Goal: Information Seeking & Learning: Find specific fact

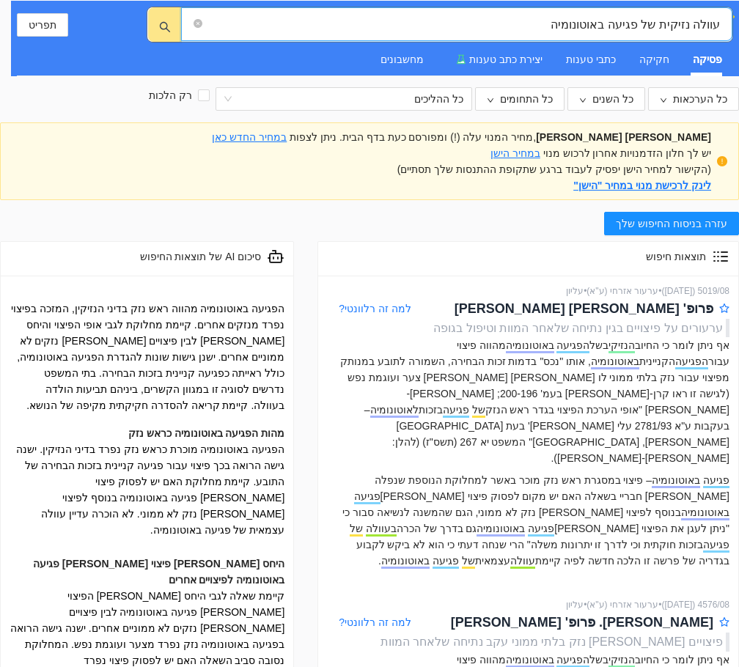
scroll to position [456, 0]
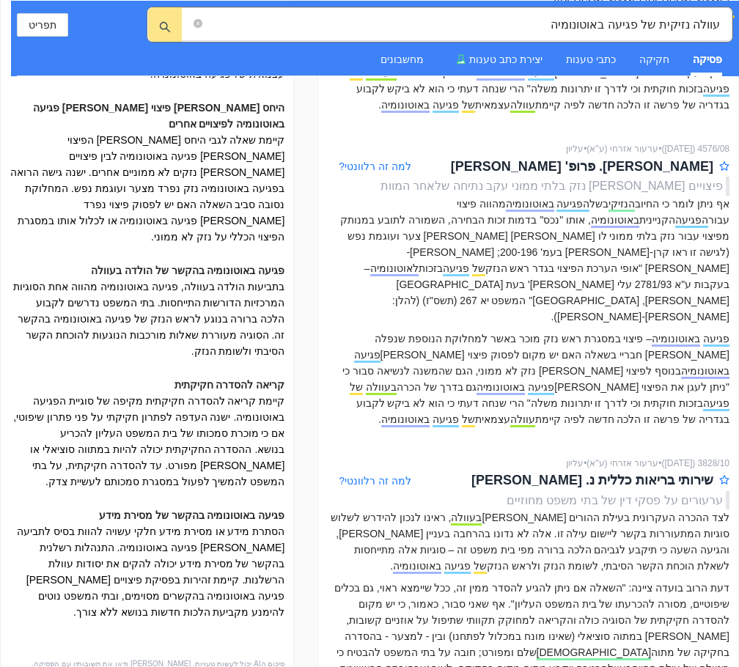
click at [701, 59] on div "פסיקה" at bounding box center [707, 59] width 29 height 16
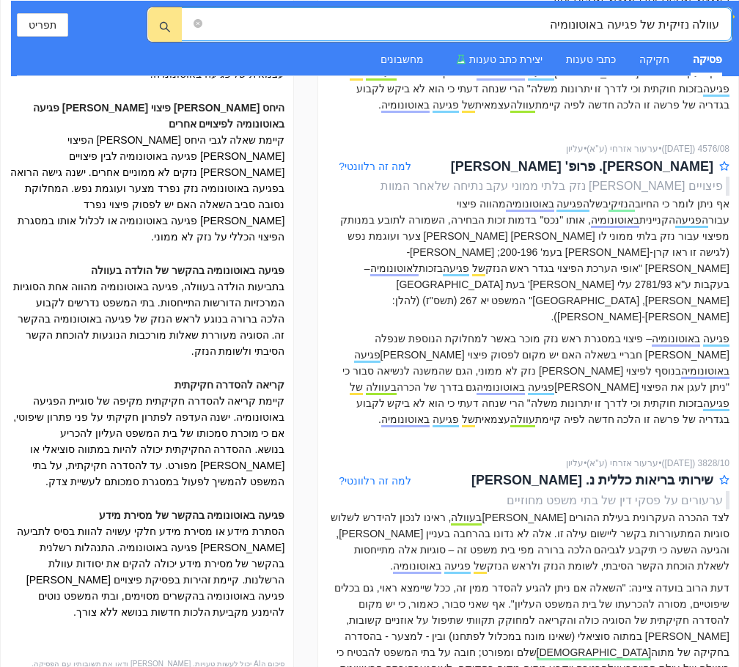
drag, startPoint x: 545, startPoint y: 24, endPoint x: 728, endPoint y: 28, distance: 183.3
click at [728, 28] on span "עוולה נזיקית של פגיעה באוטונומיה" at bounding box center [456, 24] width 550 height 34
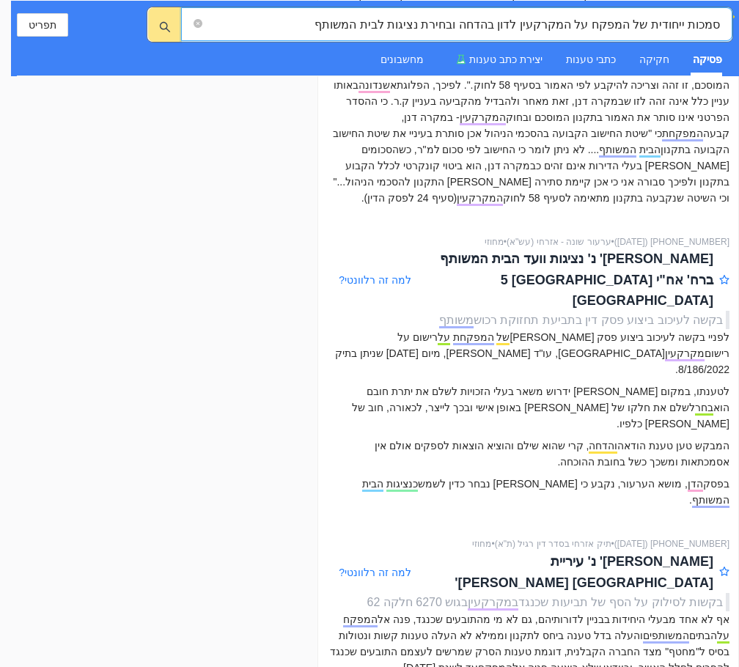
scroll to position [2785, 0]
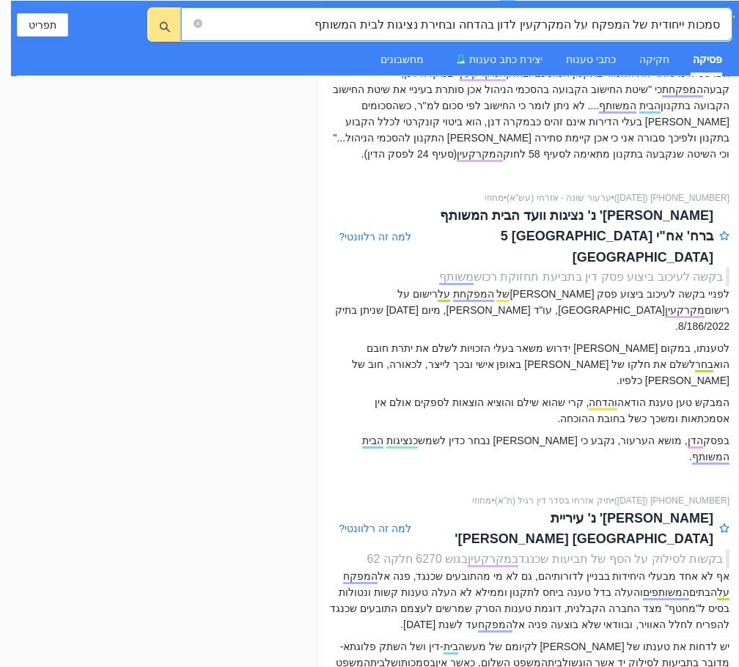
drag, startPoint x: 305, startPoint y: 23, endPoint x: 745, endPoint y: 29, distance: 440.6
click at [738, 29] on html "סמכות ייחודית של המפקח על המקרקעין לדון בהדחה ובחירת נציגות לבית המשותף סמכות י…" at bounding box center [369, 333] width 739 height 667
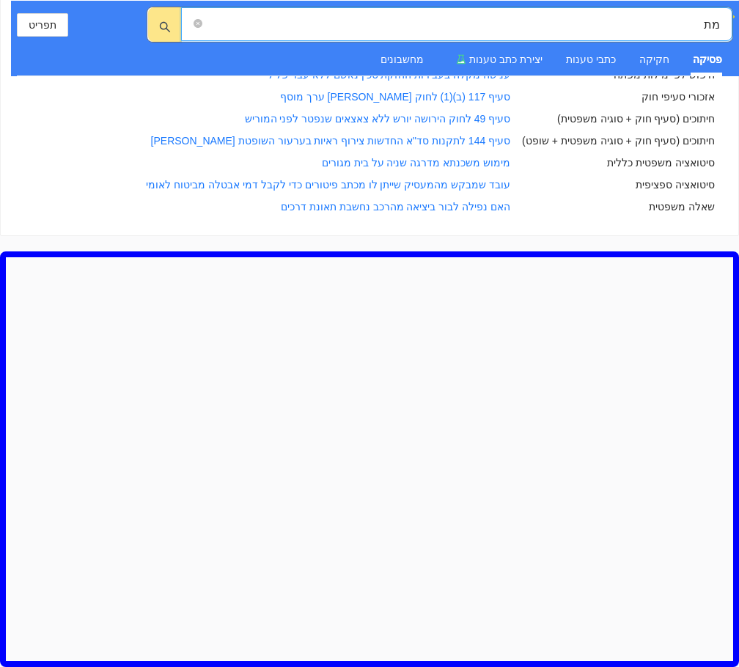
scroll to position [1062, 0]
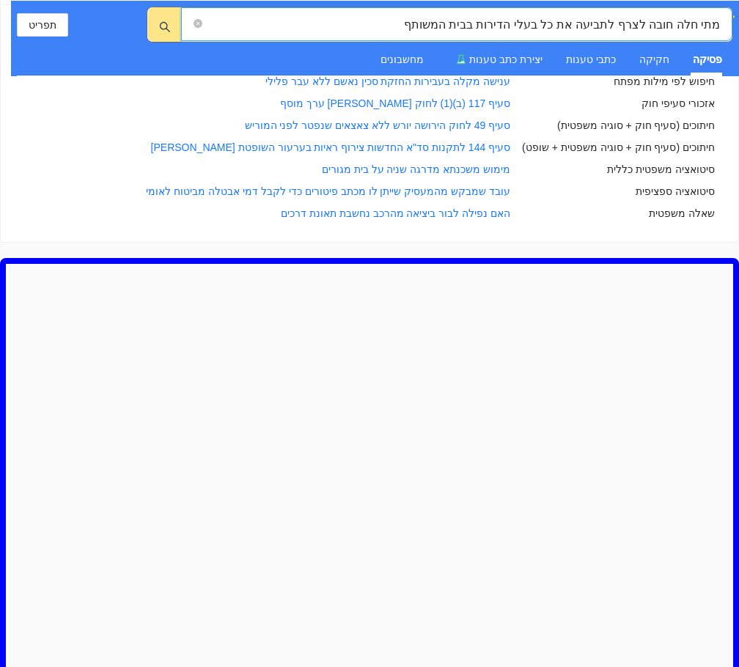
type input "מתי חלה חובה לצרף לתביעה את כל בעלי הדירות בבית המשותף"
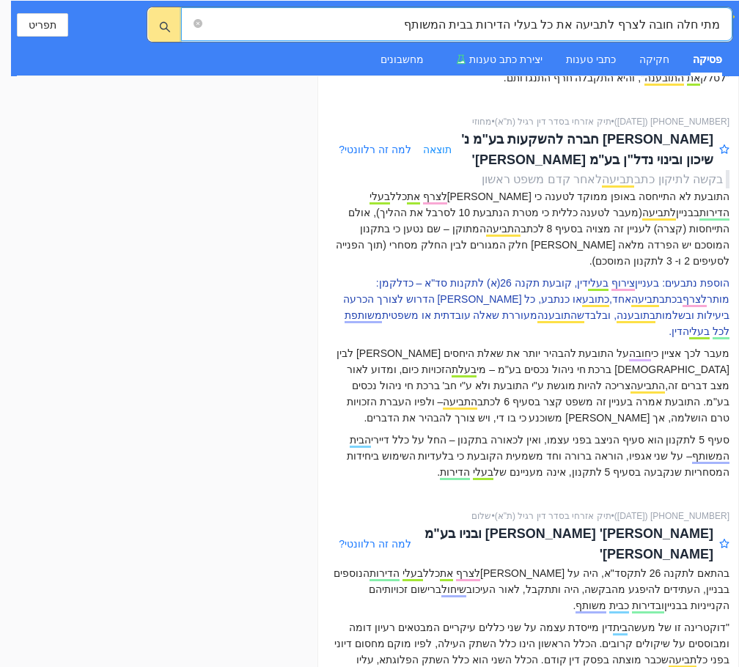
scroll to position [1246, 0]
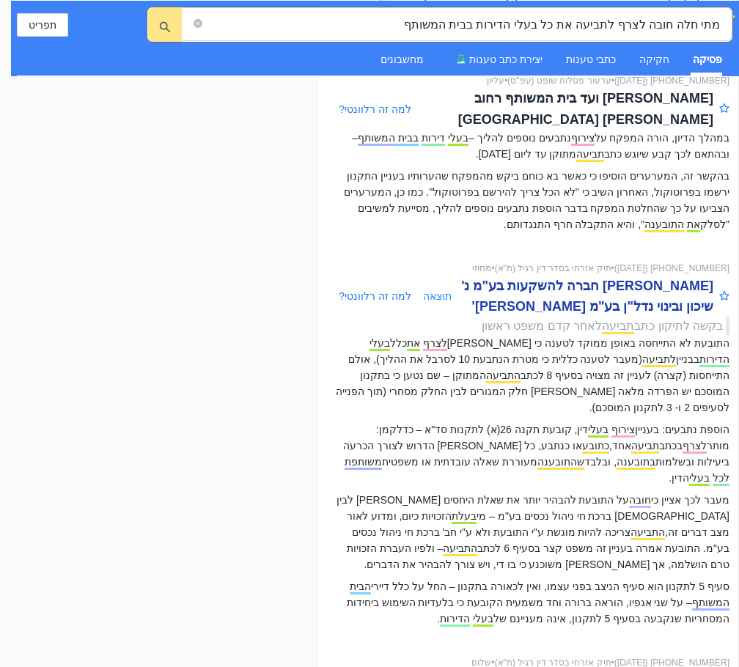
click at [570, 276] on div "[PERSON_NAME] חברה להשקעות בע"מ נ' שיכון ובינוי נדל"ן בע"מ [PERSON_NAME]'" at bounding box center [583, 297] width 262 height 42
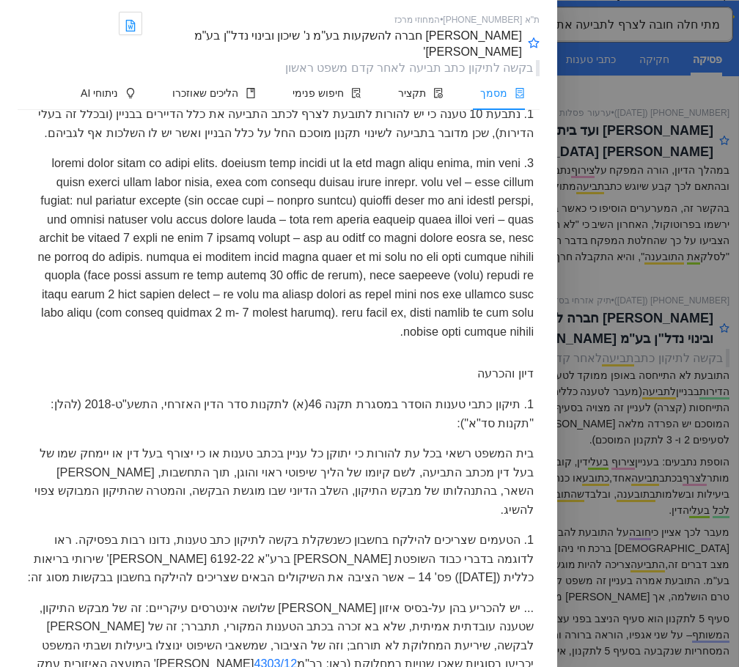
scroll to position [2346, 0]
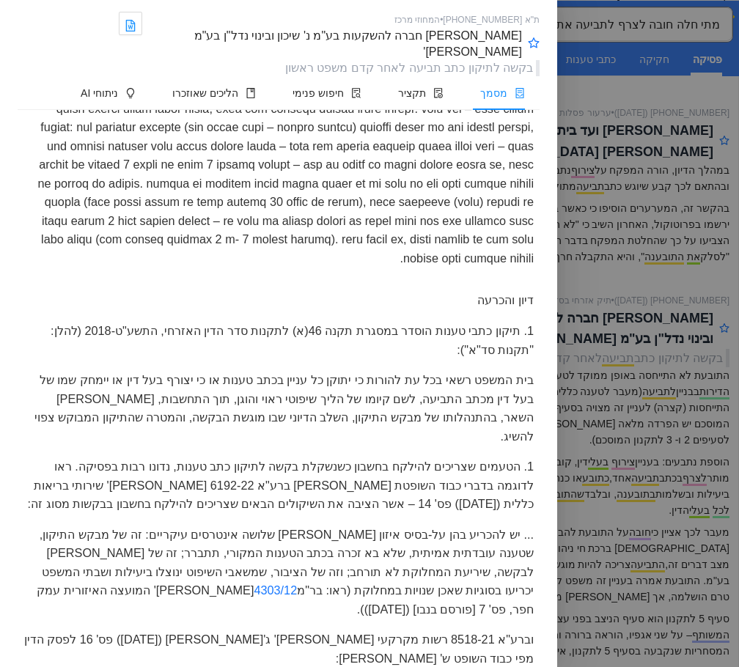
click at [372, 285] on div at bounding box center [279, 279] width 522 height 12
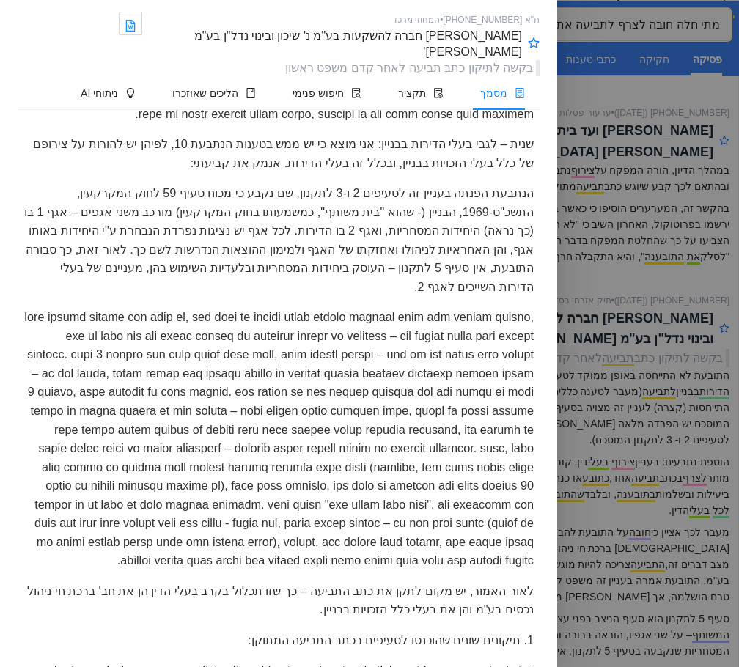
scroll to position [4031, 0]
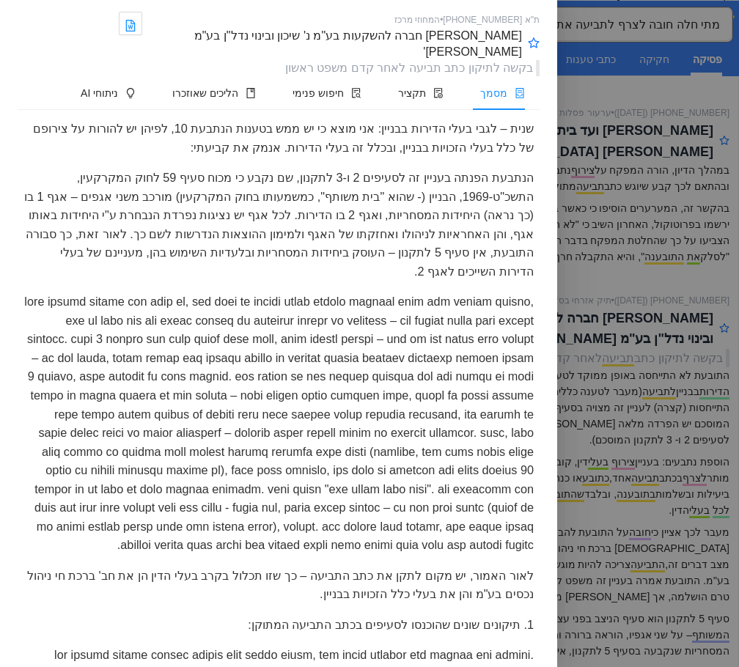
click at [404, 163] on div "שנית – לגבי בעלי הדירות בבניין: אני מוצא כי יש ממש בטענות הנתבעת 10, לפיהן יש ל…" at bounding box center [279, 138] width 522 height 49
click at [512, 163] on div "שנית – לגבי בעלי הדירות בבניין: אני מוצא כי יש ממש בטענות הנתבעת 10, לפיהן יש ל…" at bounding box center [279, 138] width 522 height 49
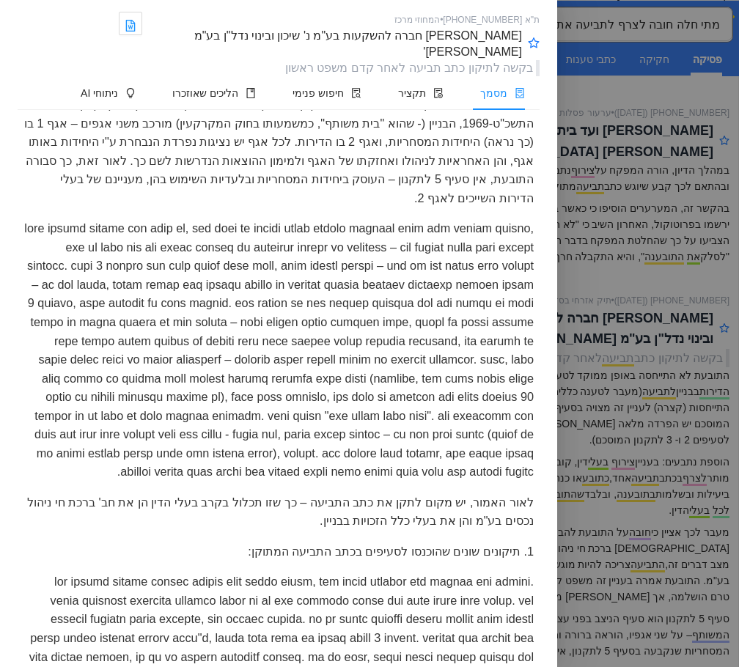
scroll to position [4178, 0]
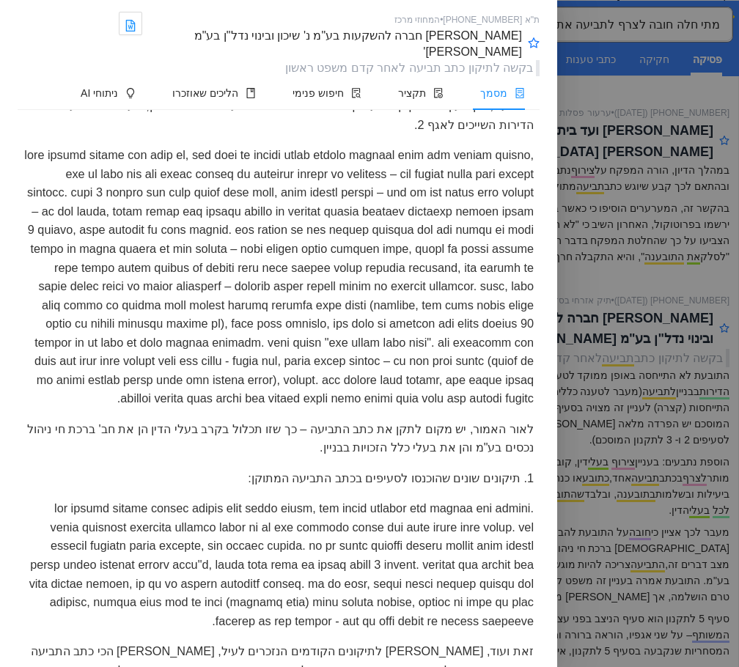
click at [466, 361] on div at bounding box center [279, 276] width 522 height 273
click at [410, 303] on div at bounding box center [279, 276] width 522 height 273
click at [446, 331] on div at bounding box center [279, 276] width 522 height 273
click at [301, 292] on div at bounding box center [279, 276] width 522 height 273
click at [317, 406] on div at bounding box center [279, 276] width 522 height 273
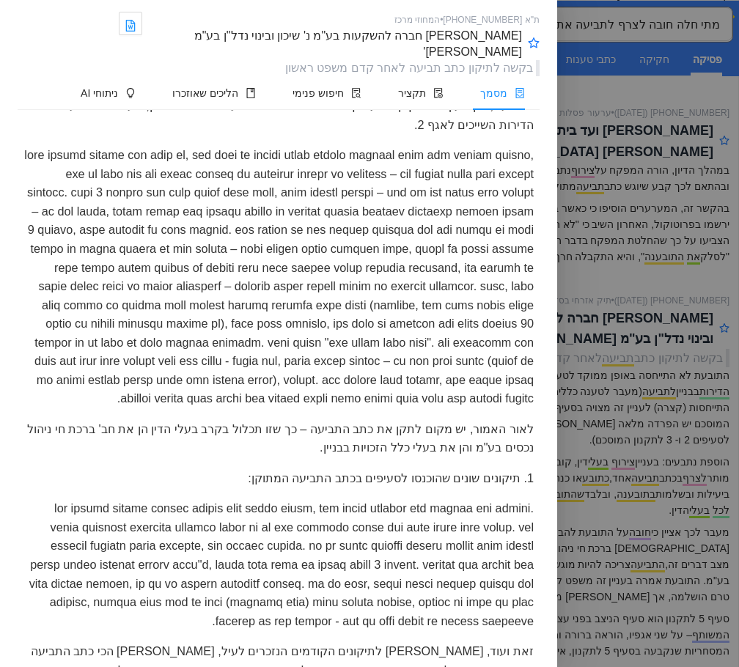
click at [484, 383] on div at bounding box center [279, 276] width 522 height 273
click at [464, 358] on div at bounding box center [279, 276] width 522 height 273
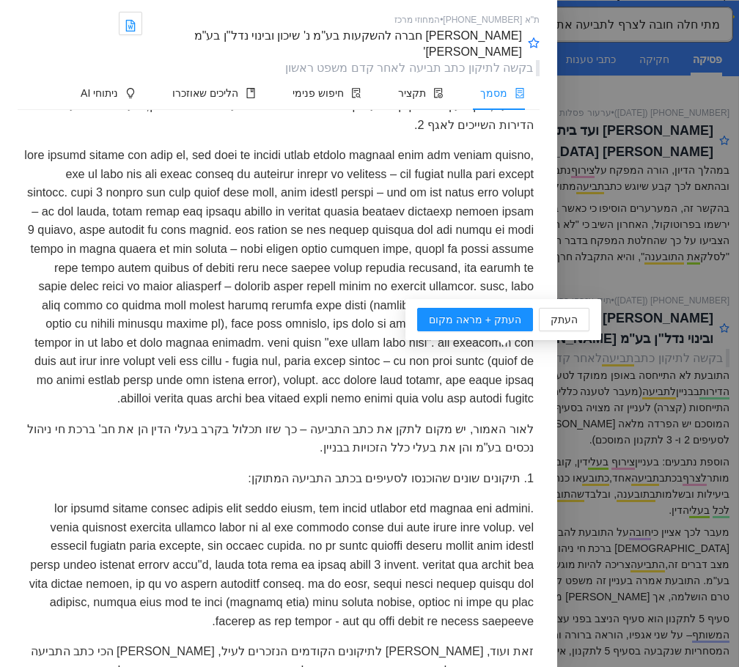
click at [328, 388] on div at bounding box center [279, 276] width 522 height 273
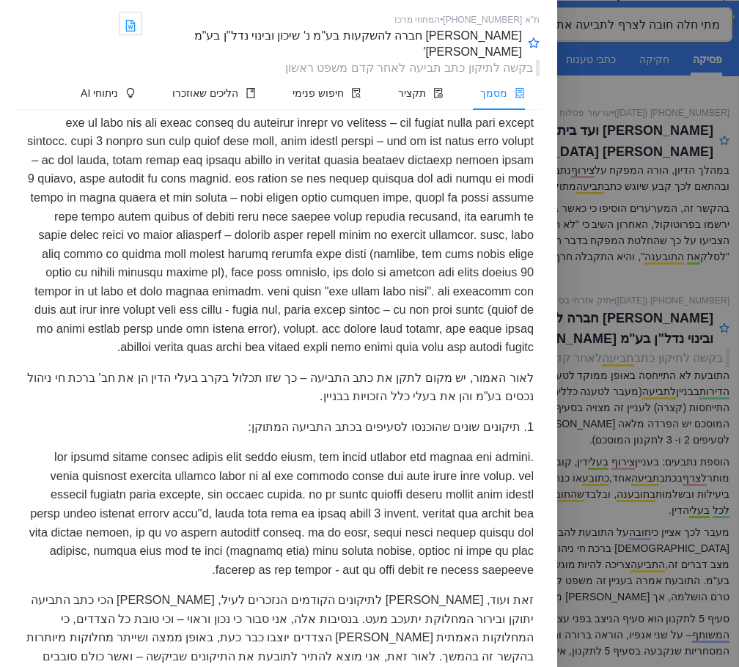
scroll to position [4251, 0]
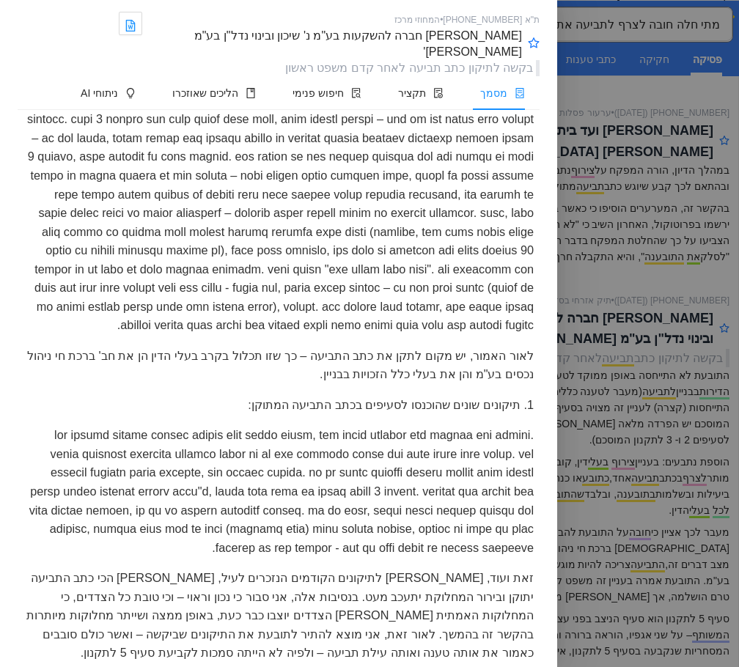
click at [479, 259] on div at bounding box center [279, 203] width 522 height 273
click at [308, 324] on div at bounding box center [279, 203] width 522 height 273
click at [358, 221] on div at bounding box center [279, 203] width 522 height 273
click at [374, 324] on div at bounding box center [279, 203] width 522 height 273
click at [403, 321] on div at bounding box center [279, 203] width 522 height 273
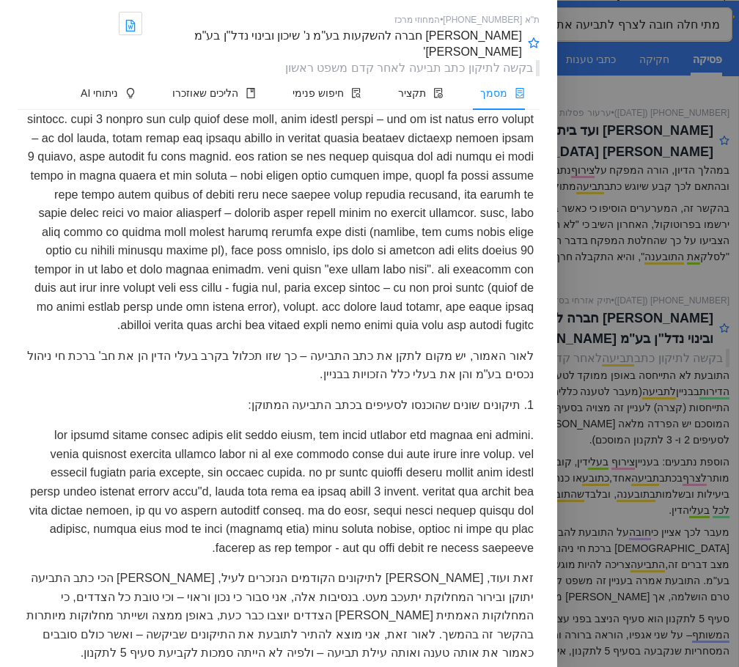
click at [510, 221] on div at bounding box center [279, 203] width 522 height 273
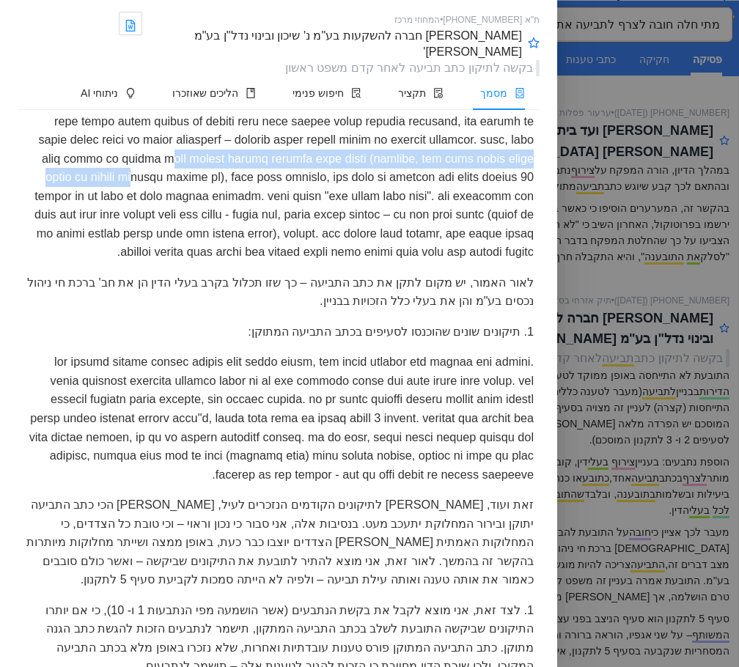
click at [357, 267] on div at bounding box center [279, 129] width 522 height 273
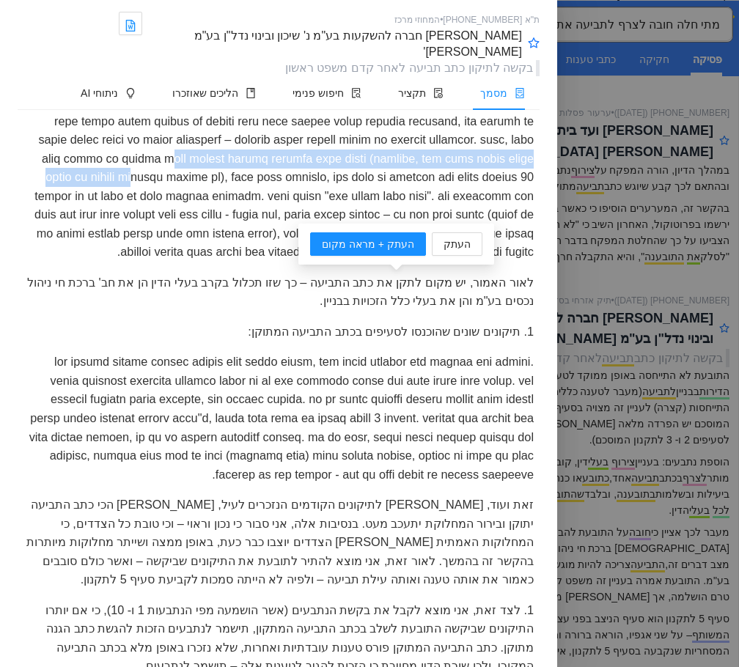
click at [306, 267] on div at bounding box center [279, 129] width 522 height 273
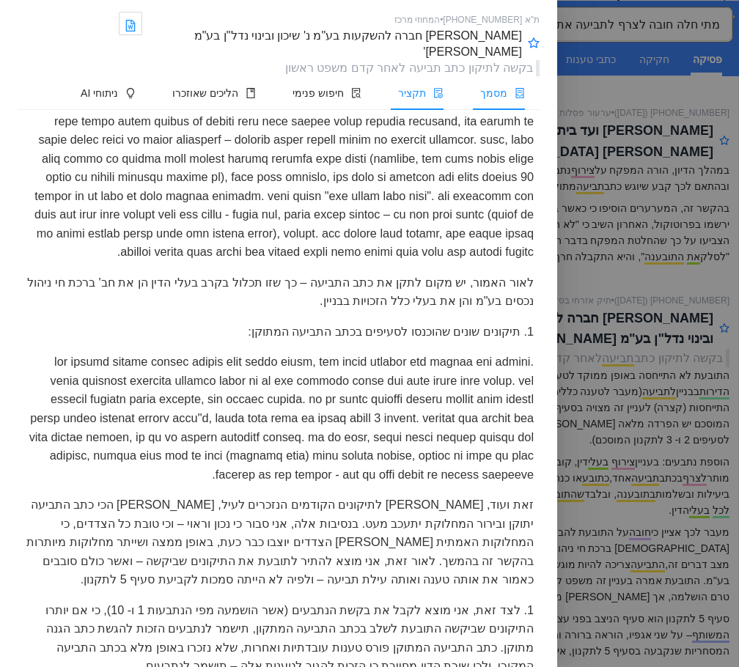
click at [384, 76] on li "תקציר" at bounding box center [417, 93] width 82 height 34
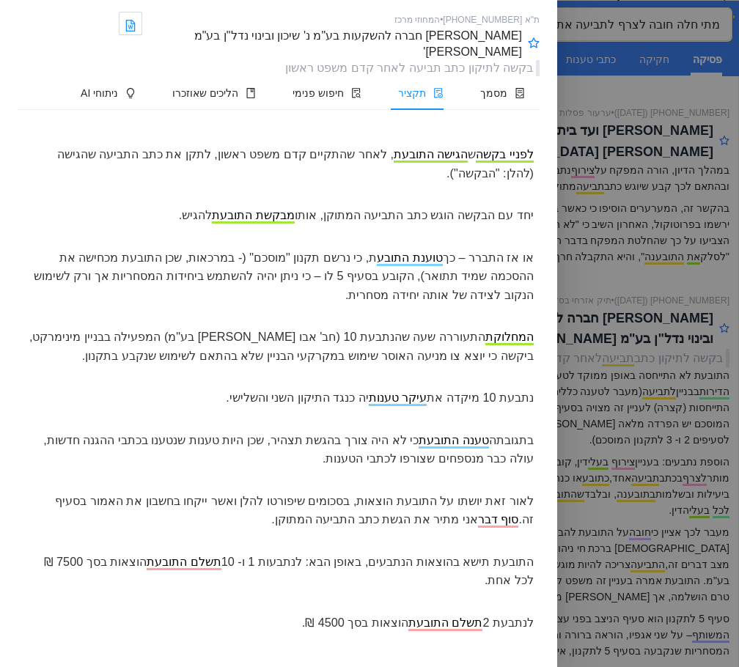
click at [481, 334] on div "המחלוקת התעוררה שעה שהנתבעת 10 (חב' אבו [PERSON_NAME] בע"מ) המפעילה בבניין מיני…" at bounding box center [279, 346] width 522 height 49
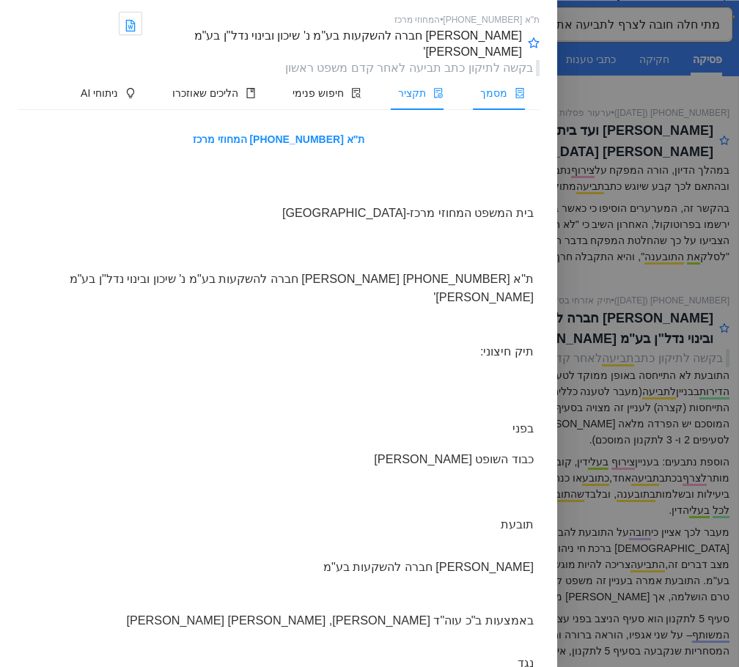
drag, startPoint x: 544, startPoint y: 357, endPoint x: 526, endPoint y: 368, distance: 21.4
click at [534, 364] on div "ת"א [PHONE_NUMBER] המחוזי מרכז בית המשפט המחוזי מרכז-[GEOGRAPHIC_DATA] ת"א [PHO…" at bounding box center [278, 388] width 557 height 557
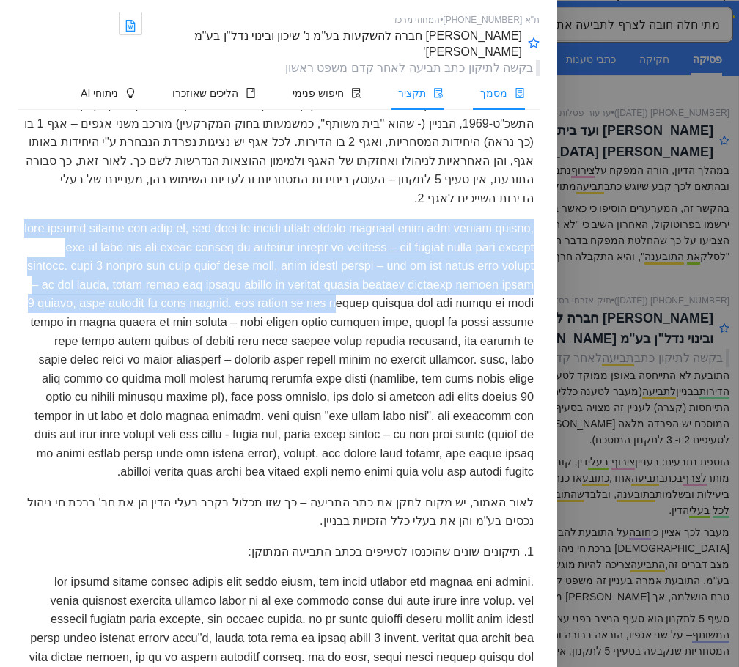
scroll to position [4178, 0]
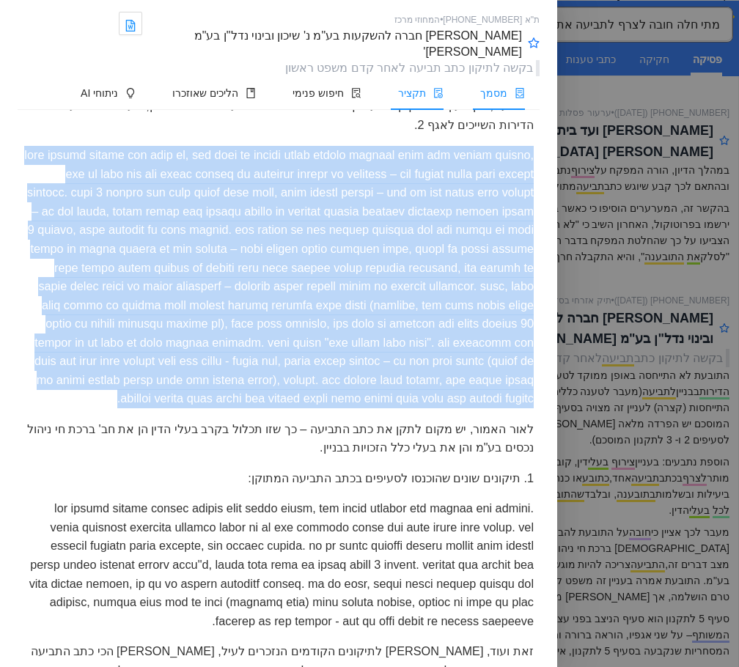
drag, startPoint x: 531, startPoint y: 321, endPoint x: 212, endPoint y: 451, distance: 344.9
click at [117, 413] on div at bounding box center [279, 276] width 522 height 273
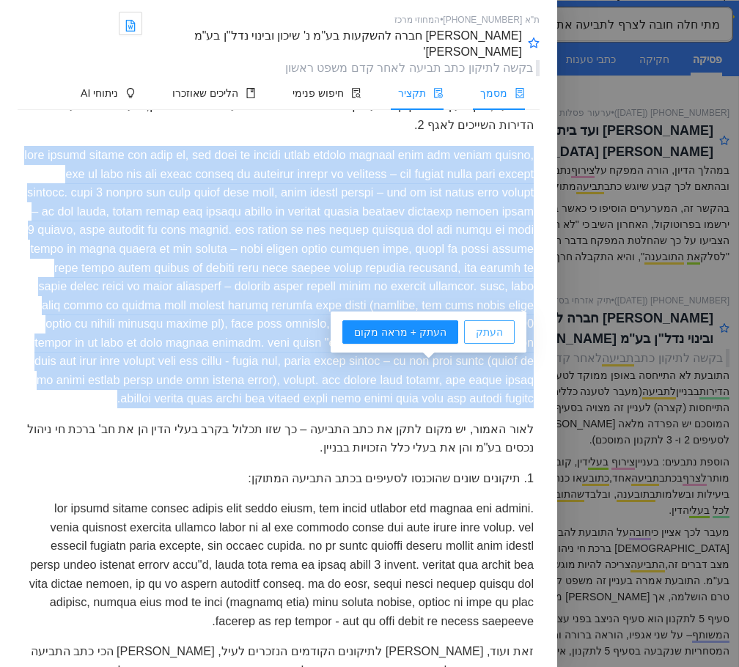
drag, startPoint x: 389, startPoint y: 370, endPoint x: 484, endPoint y: 332, distance: 102.0
click at [493, 327] on span "העתק" at bounding box center [489, 332] width 27 height 16
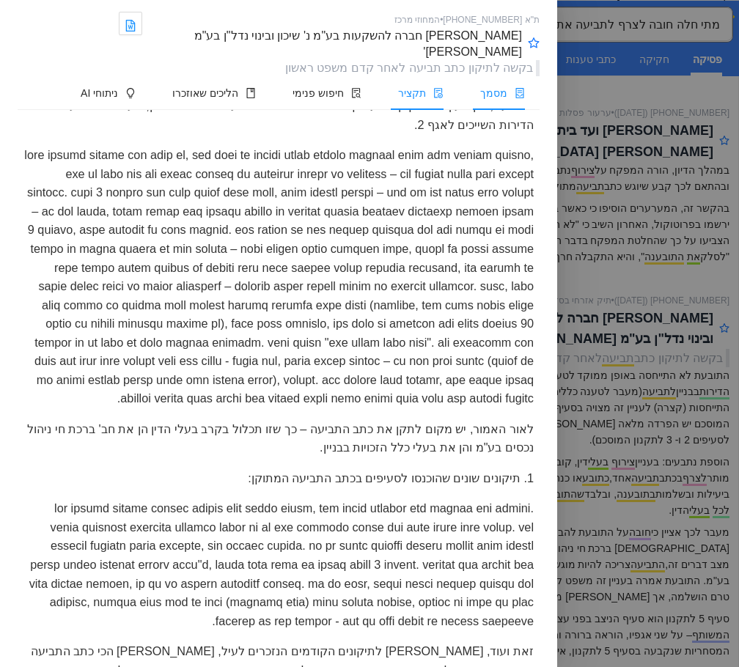
click at [690, 177] on div at bounding box center [369, 333] width 739 height 667
